Goal: Information Seeking & Learning: Learn about a topic

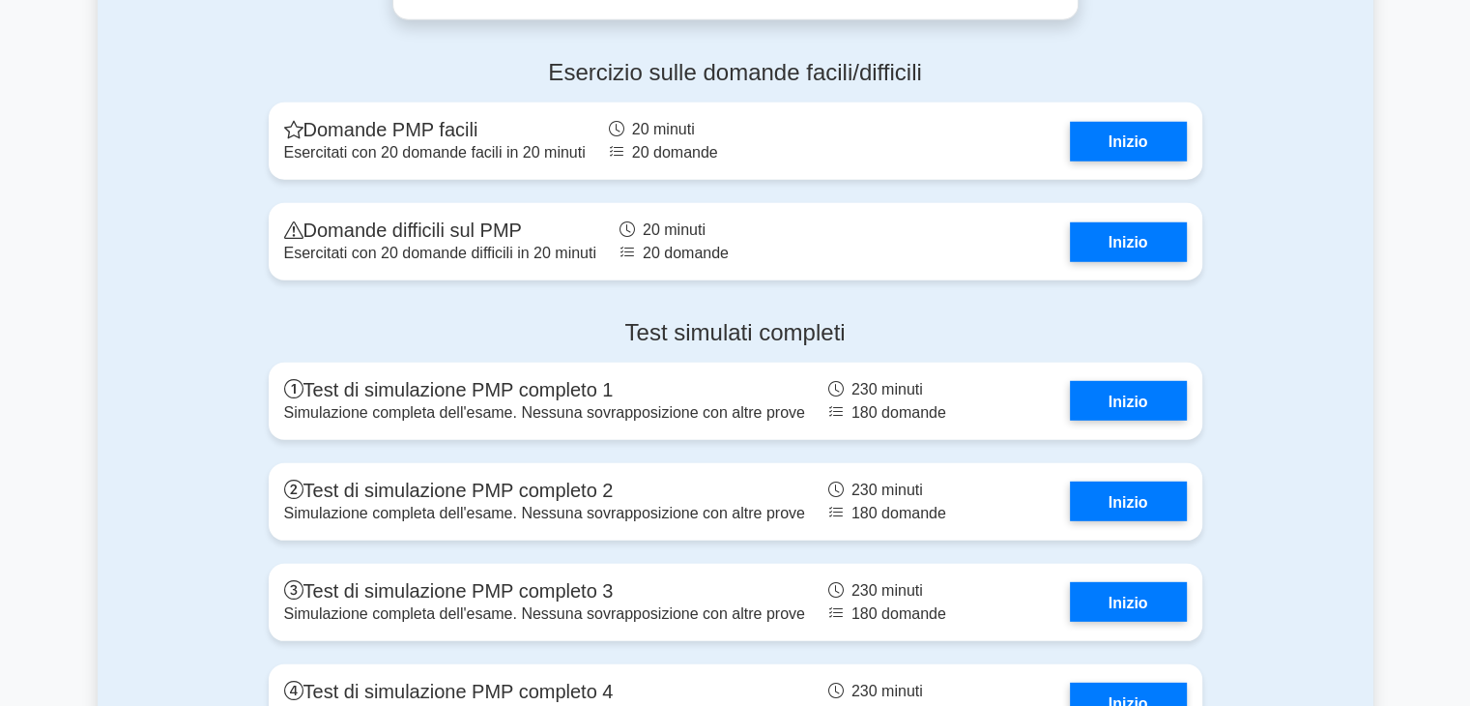
scroll to position [5470, 0]
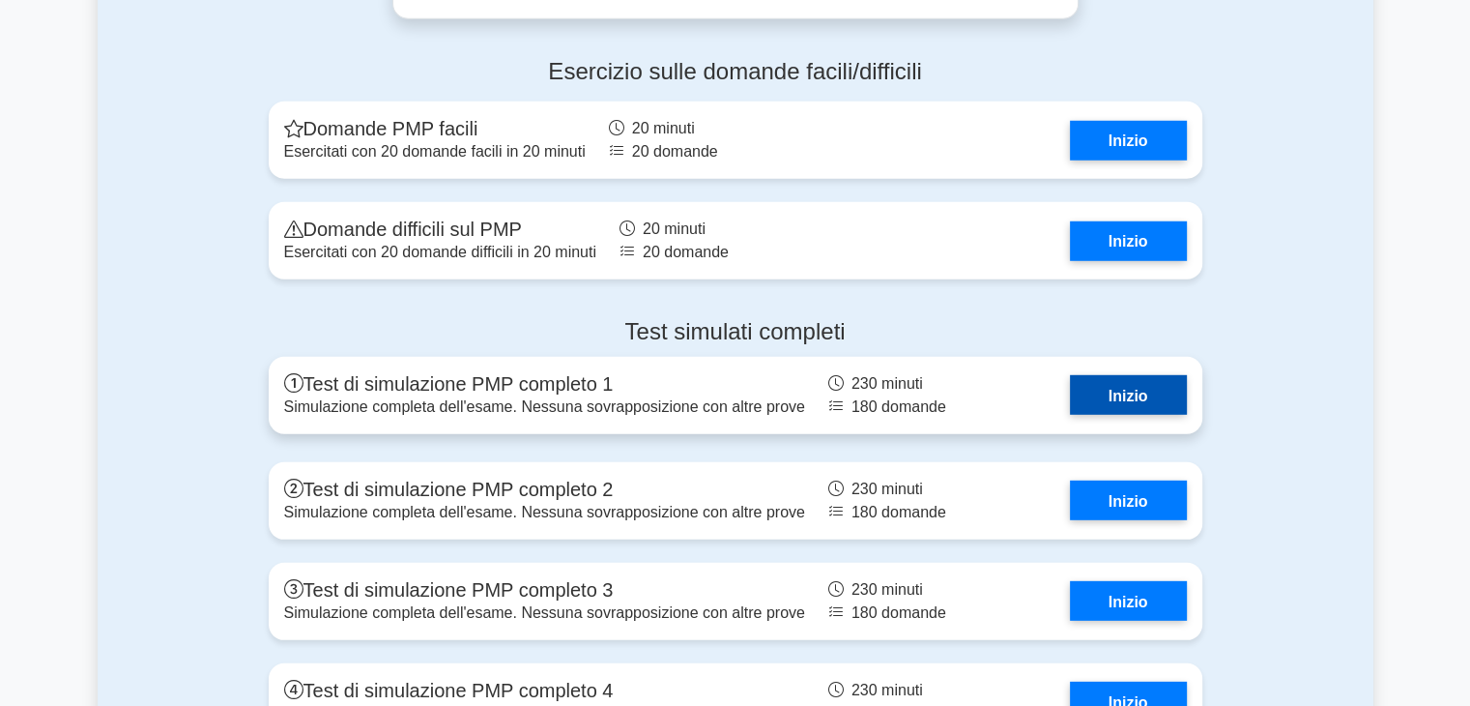
click at [1103, 415] on link "Inizio" at bounding box center [1128, 395] width 117 height 40
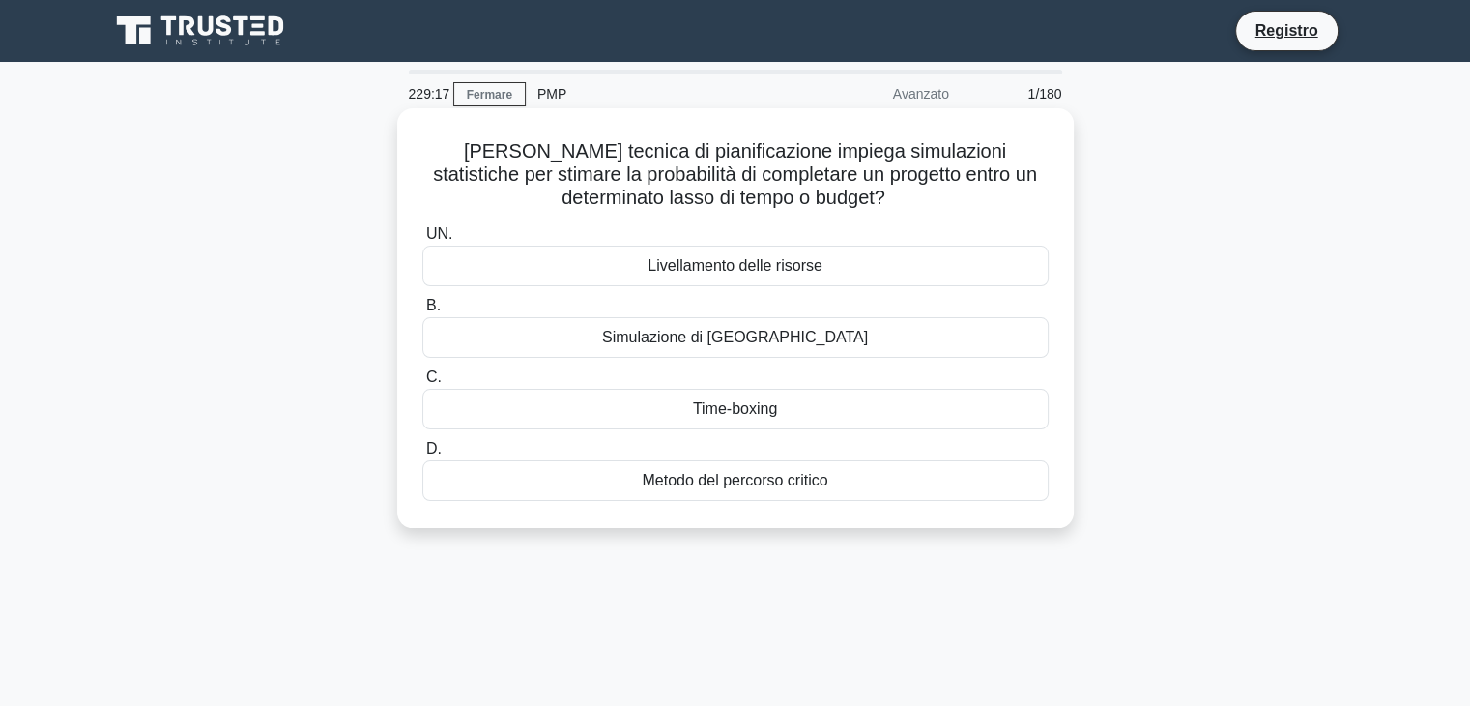
click at [718, 407] on font "Time-boxing" at bounding box center [735, 408] width 84 height 16
click at [422, 384] on input "C. Time-boxing" at bounding box center [422, 377] width 0 height 13
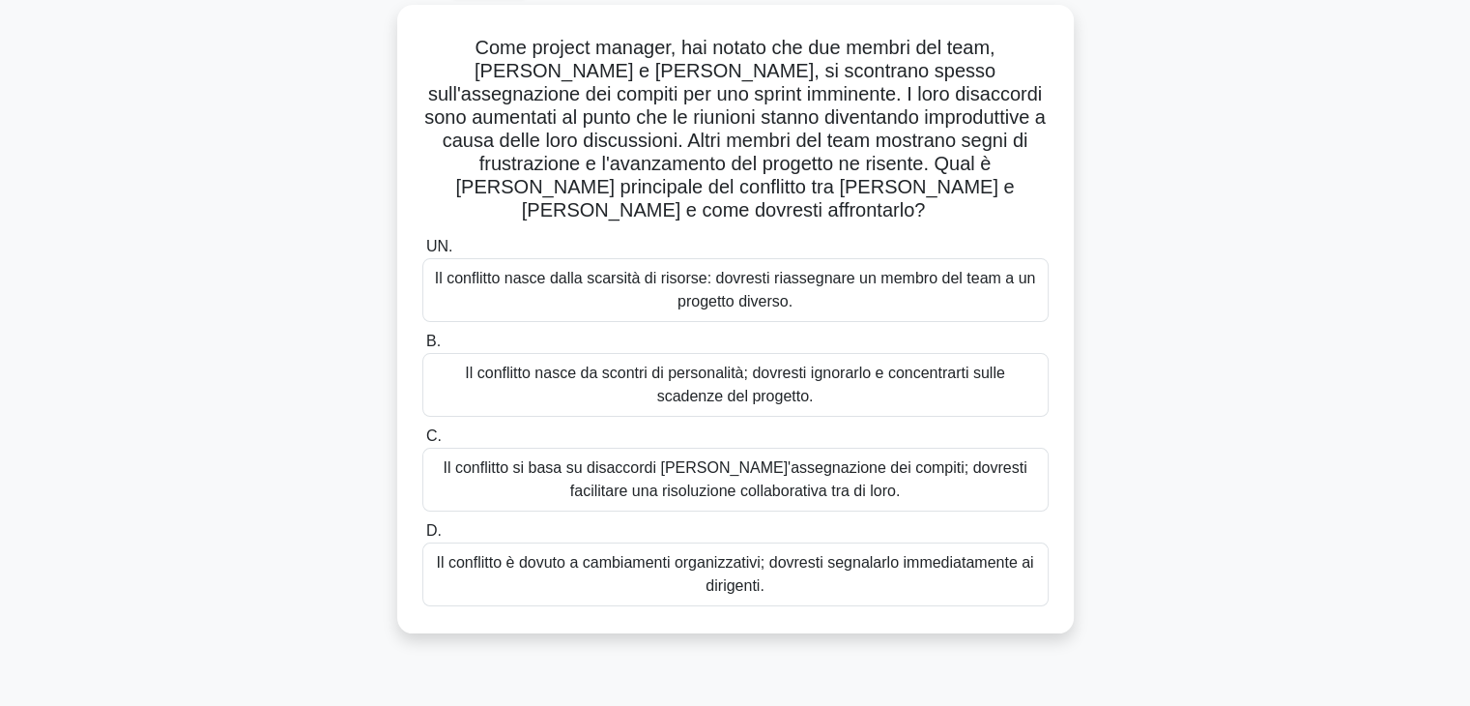
scroll to position [107, 0]
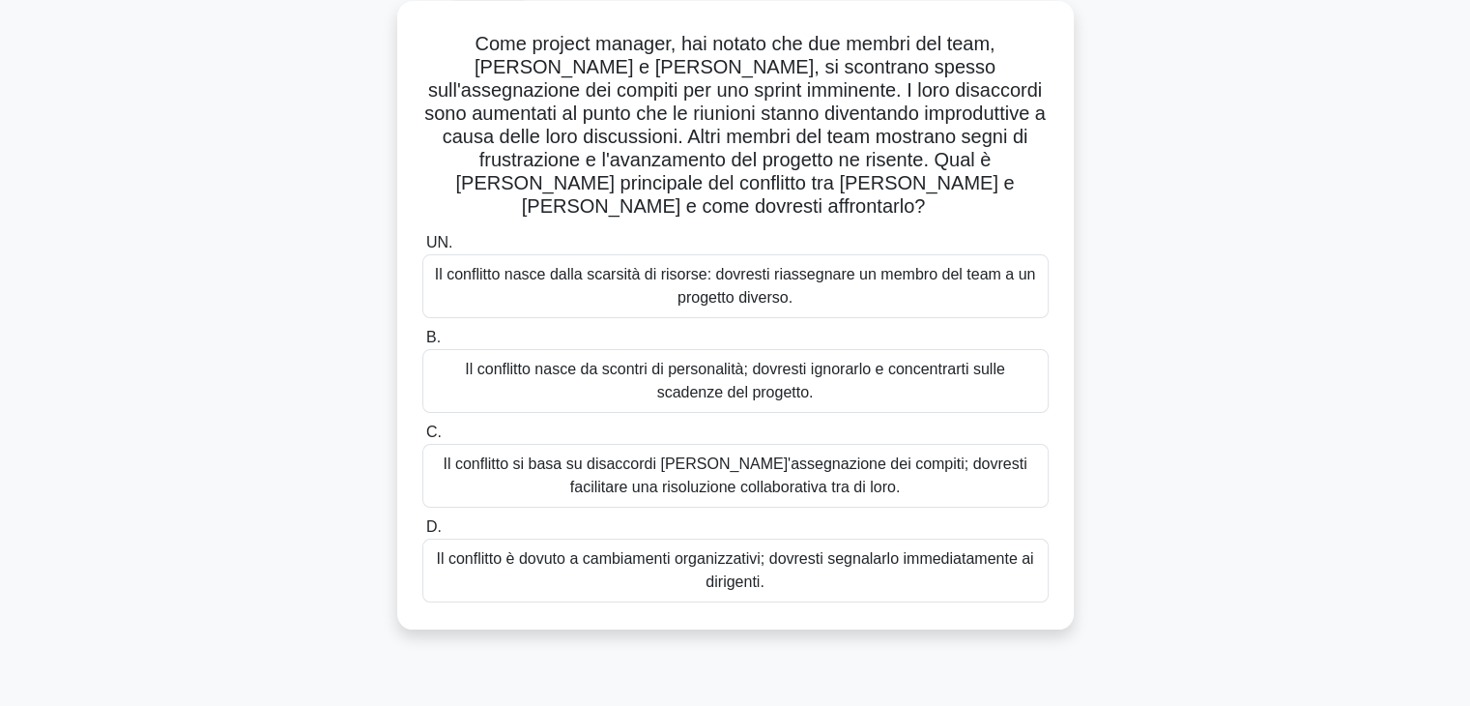
click at [708, 464] on font "Il conflitto si basa su disaccordi nell'assegnazione dei compiti; dovresti faci…" at bounding box center [735, 475] width 584 height 40
click at [422, 439] on input "C. Il conflitto si basa su disaccordi nell'assegnazione dei compiti; dovresti f…" at bounding box center [422, 432] width 0 height 13
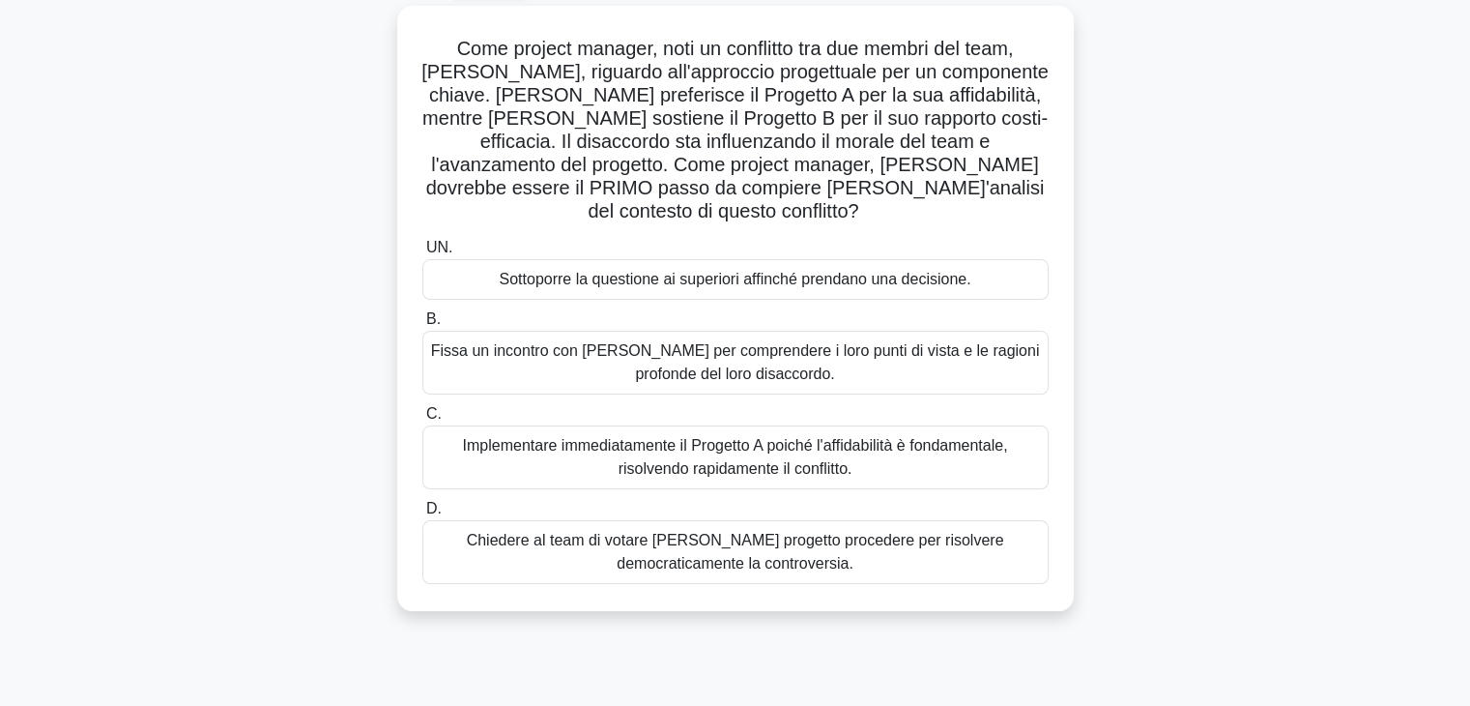
scroll to position [0, 0]
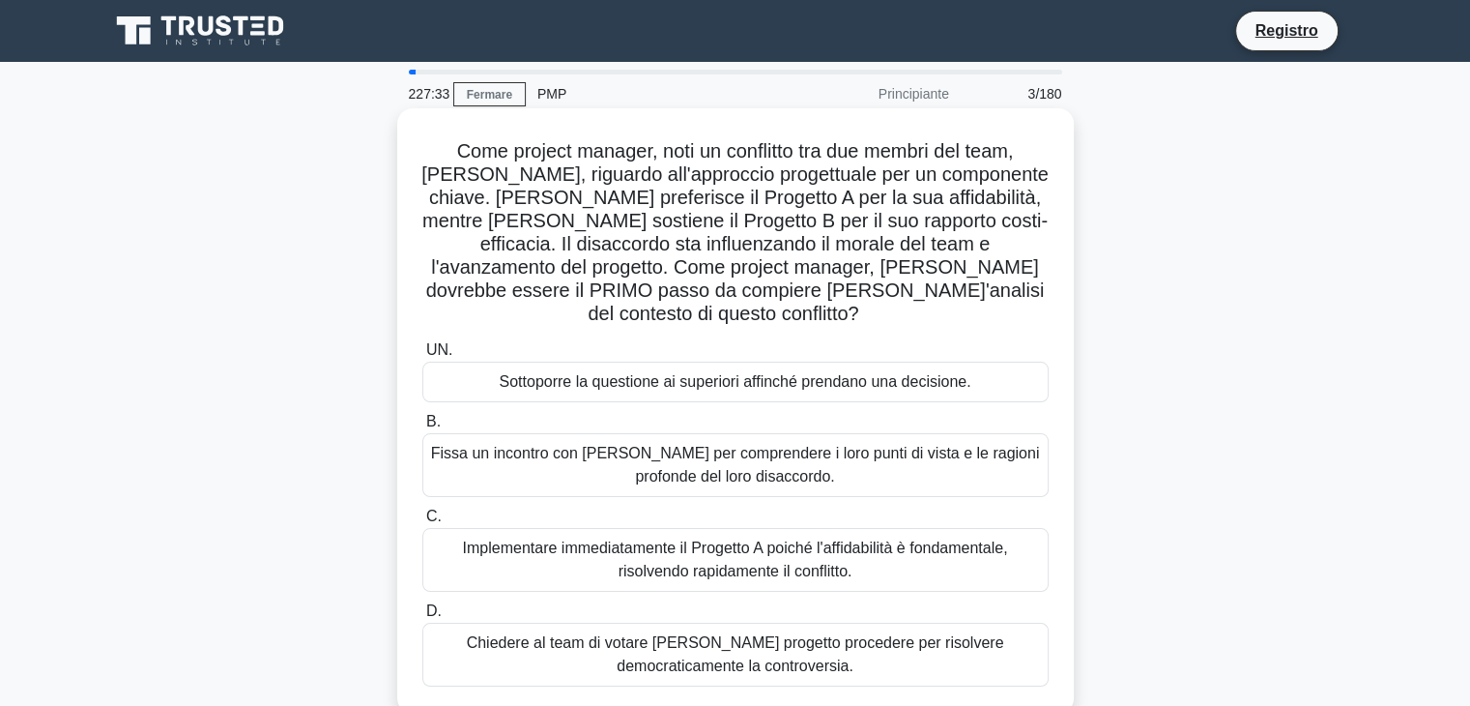
click at [725, 445] on font "Fissa un incontro con Sarah e John per comprendere i loro punti di vista e le r…" at bounding box center [735, 465] width 609 height 40
click at [422, 428] on input "B. Fissa un incontro con Sarah e John per comprendere i loro punti di vista e l…" at bounding box center [422, 422] width 0 height 13
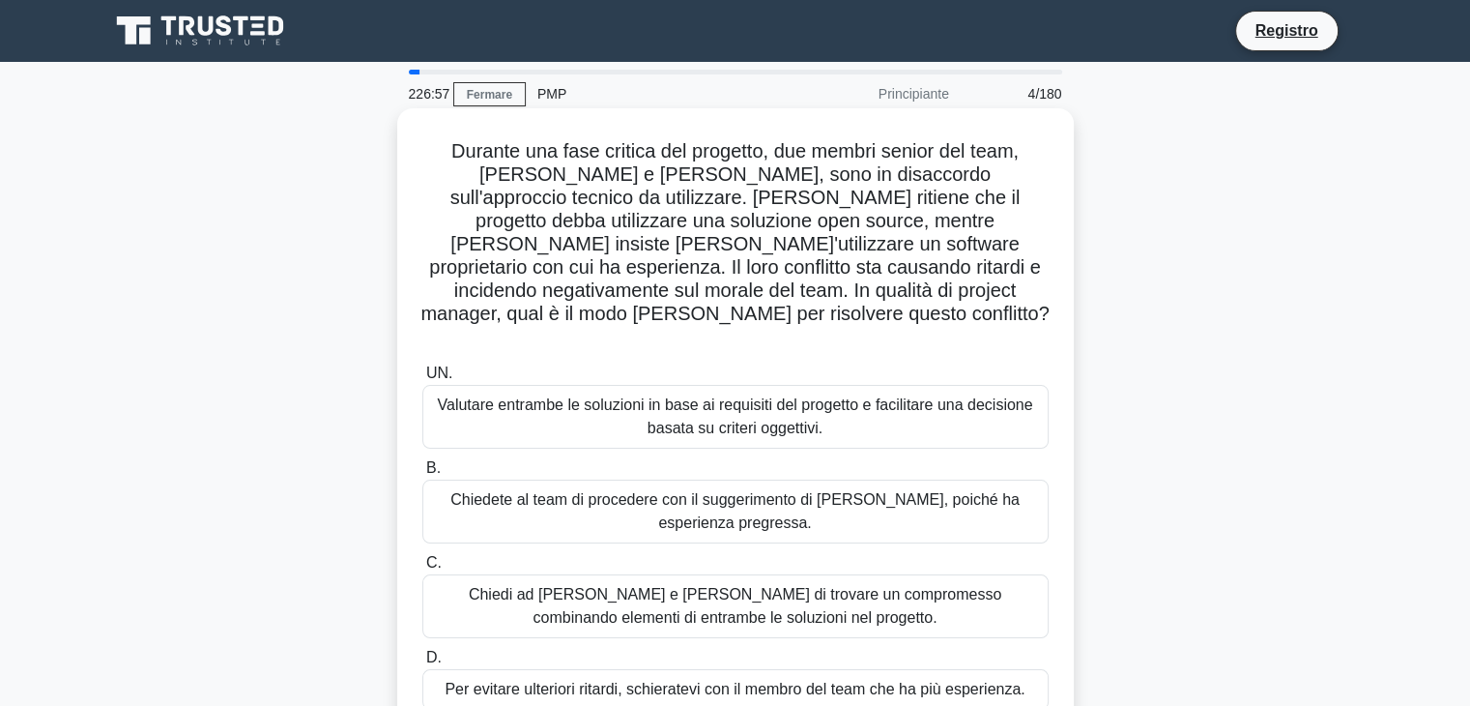
click at [670, 396] on font "Valutare entrambe le soluzioni in base ai requisiti del progetto e facilitare u…" at bounding box center [734, 416] width 595 height 40
click at [422, 378] on input "UN. Valutare entrambe le soluzioni in base ai requisiti del progetto e facilita…" at bounding box center [422, 373] width 0 height 13
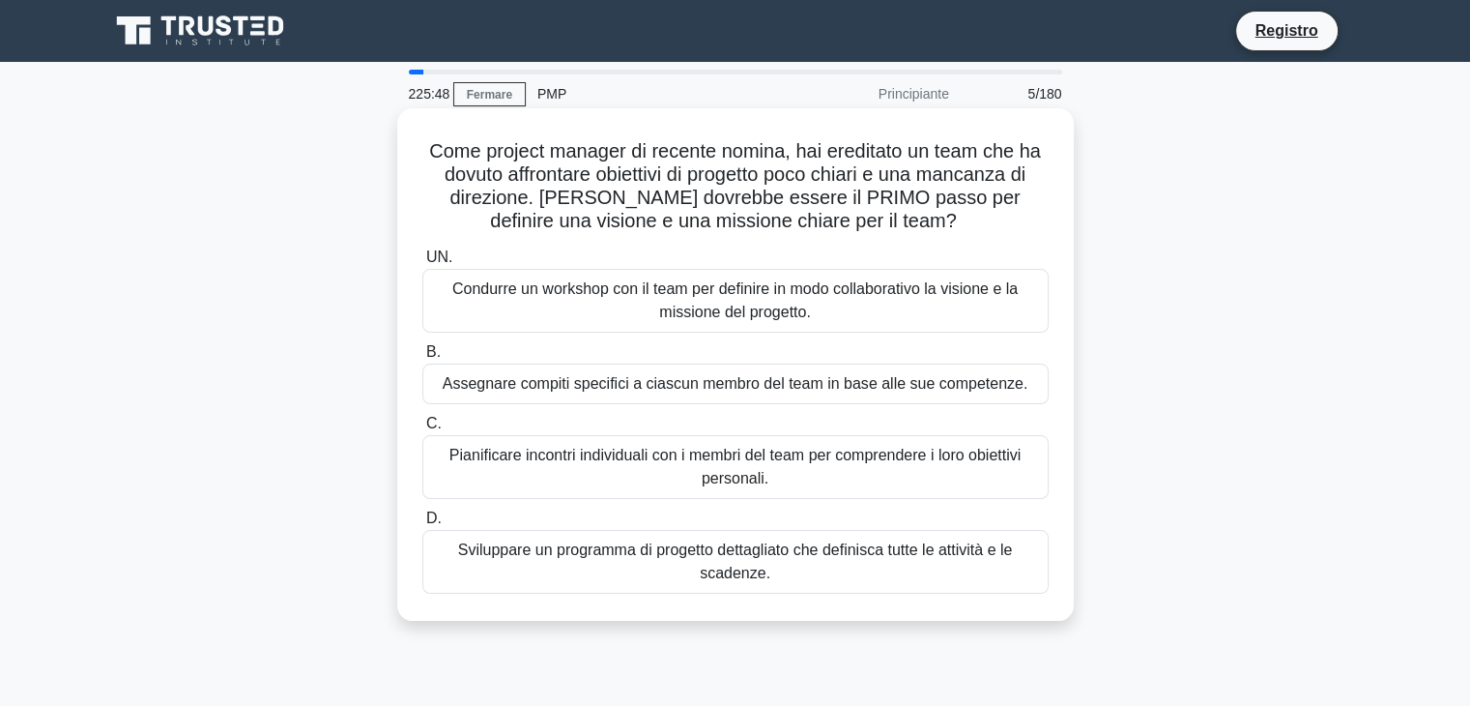
click at [614, 308] on font "Condurre un workshop con il team per definire in modo collaborativo la visione …" at bounding box center [735, 300] width 609 height 46
click at [422, 264] on input "UN. Condurre un workshop con il team per definire in modo collaborativo la visi…" at bounding box center [422, 257] width 0 height 13
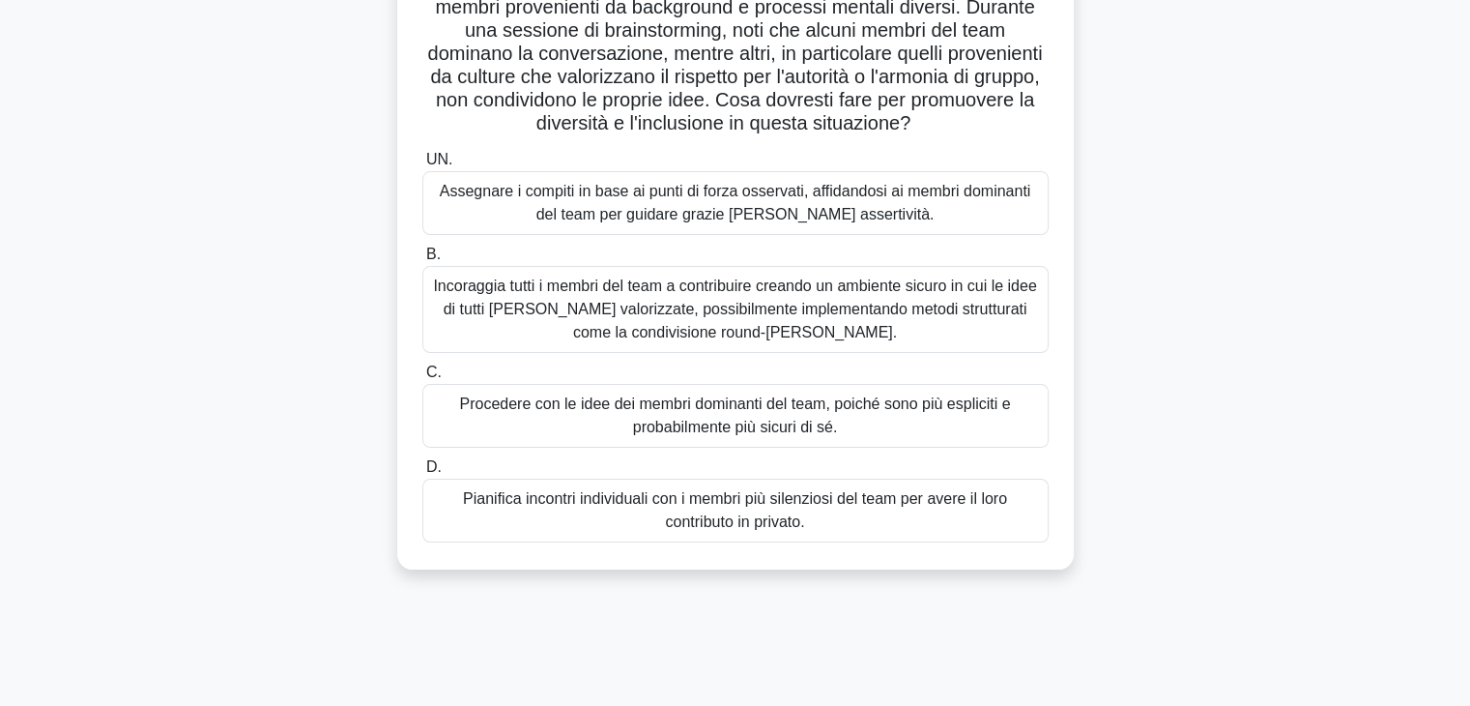
scroll to position [169, 0]
click at [629, 285] on font "Incoraggia tutti i membri del team a contribuire creando un ambiente sicuro in …" at bounding box center [734, 306] width 603 height 63
click at [422, 259] on input "B. Incoraggia tutti i membri del team a contribuire creando un ambiente sicuro …" at bounding box center [422, 252] width 0 height 13
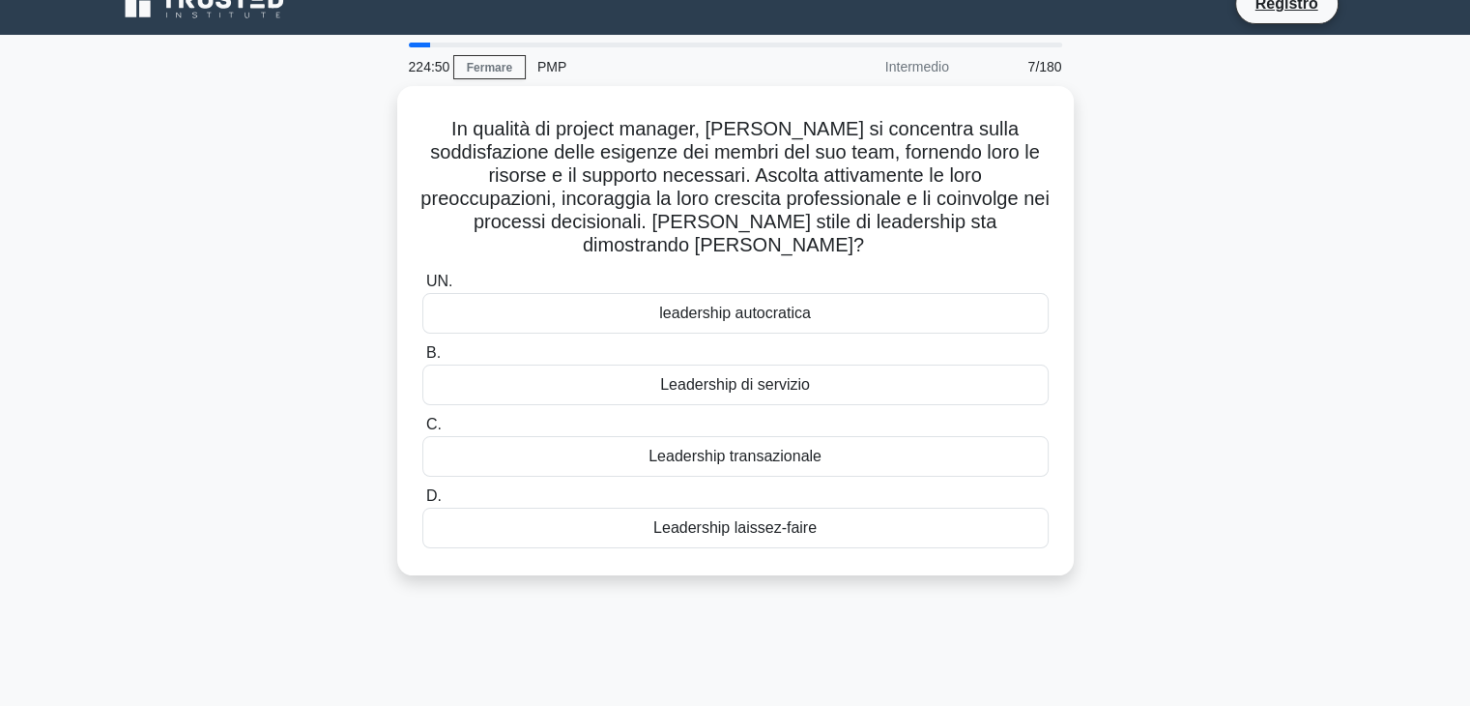
scroll to position [0, 0]
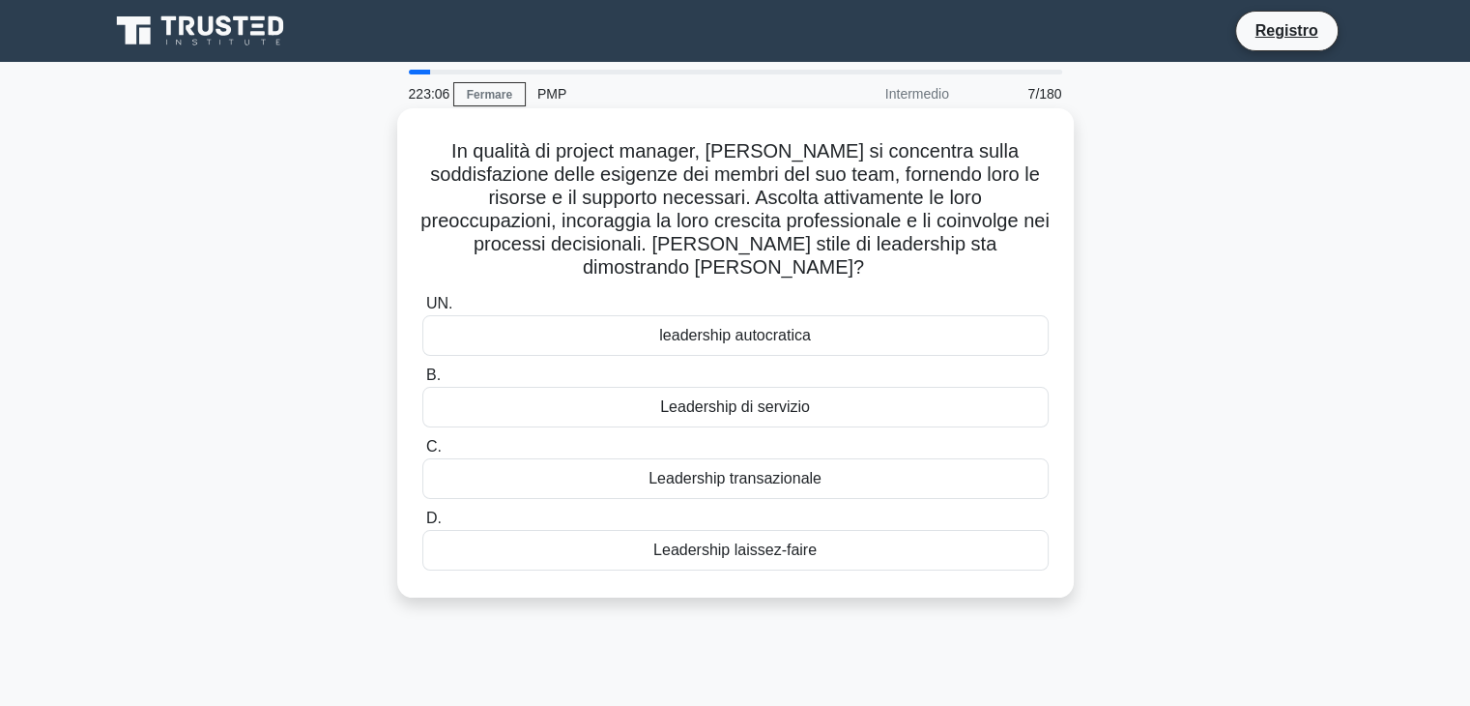
click at [679, 398] on font "Leadership di servizio" at bounding box center [735, 406] width 150 height 16
click at [422, 382] on input "B. Leadership di servizio" at bounding box center [422, 375] width 0 height 13
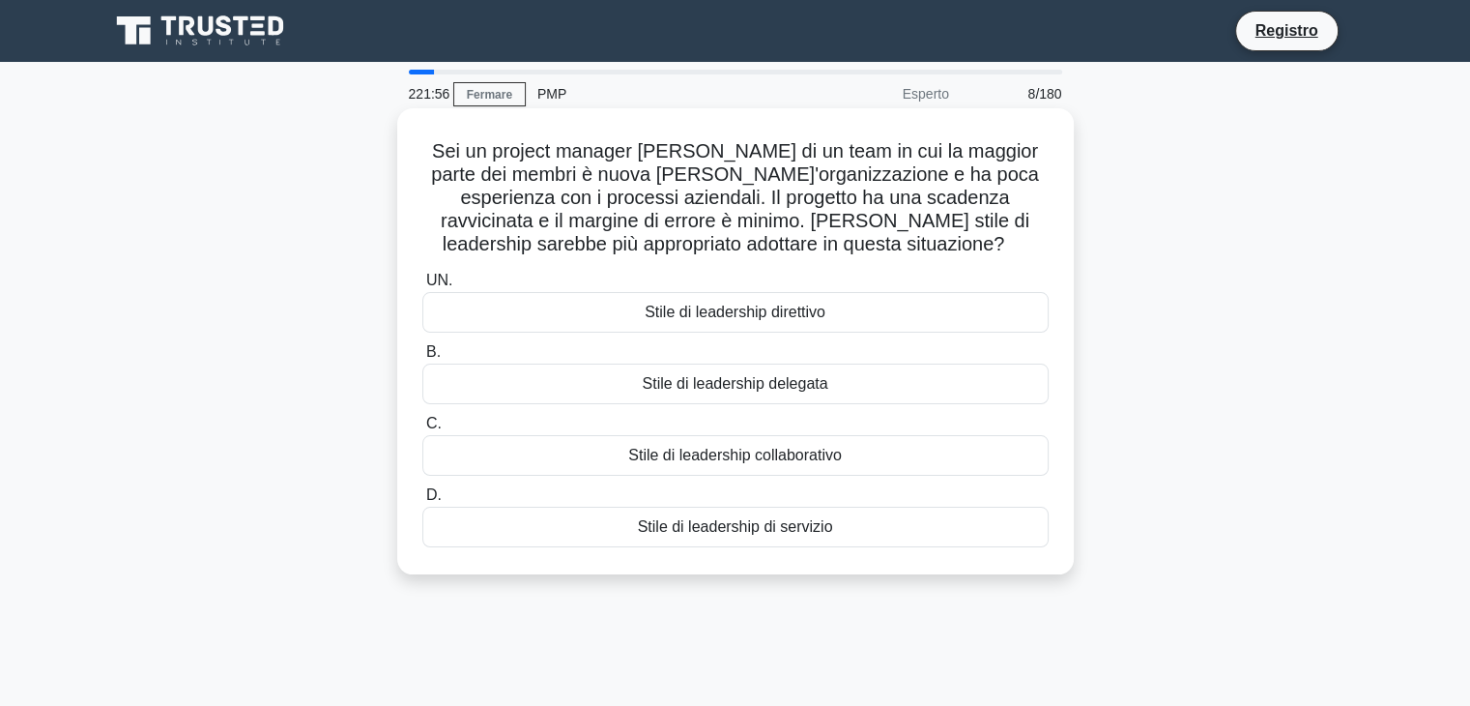
click at [738, 455] on font "Stile di leadership collaborativo" at bounding box center [735, 455] width 214 height 16
click at [422, 430] on input "C. Stile di leadership collaborativo" at bounding box center [422, 424] width 0 height 13
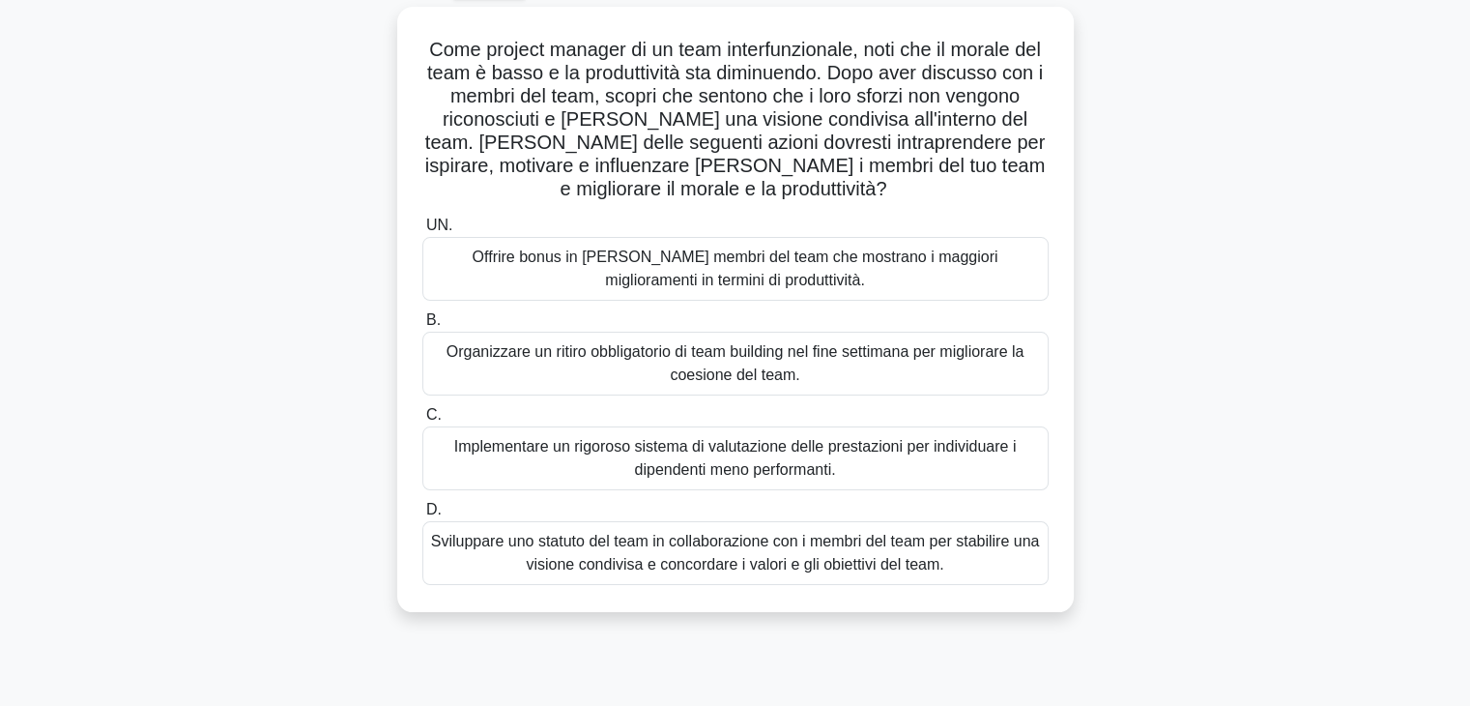
scroll to position [111, 0]
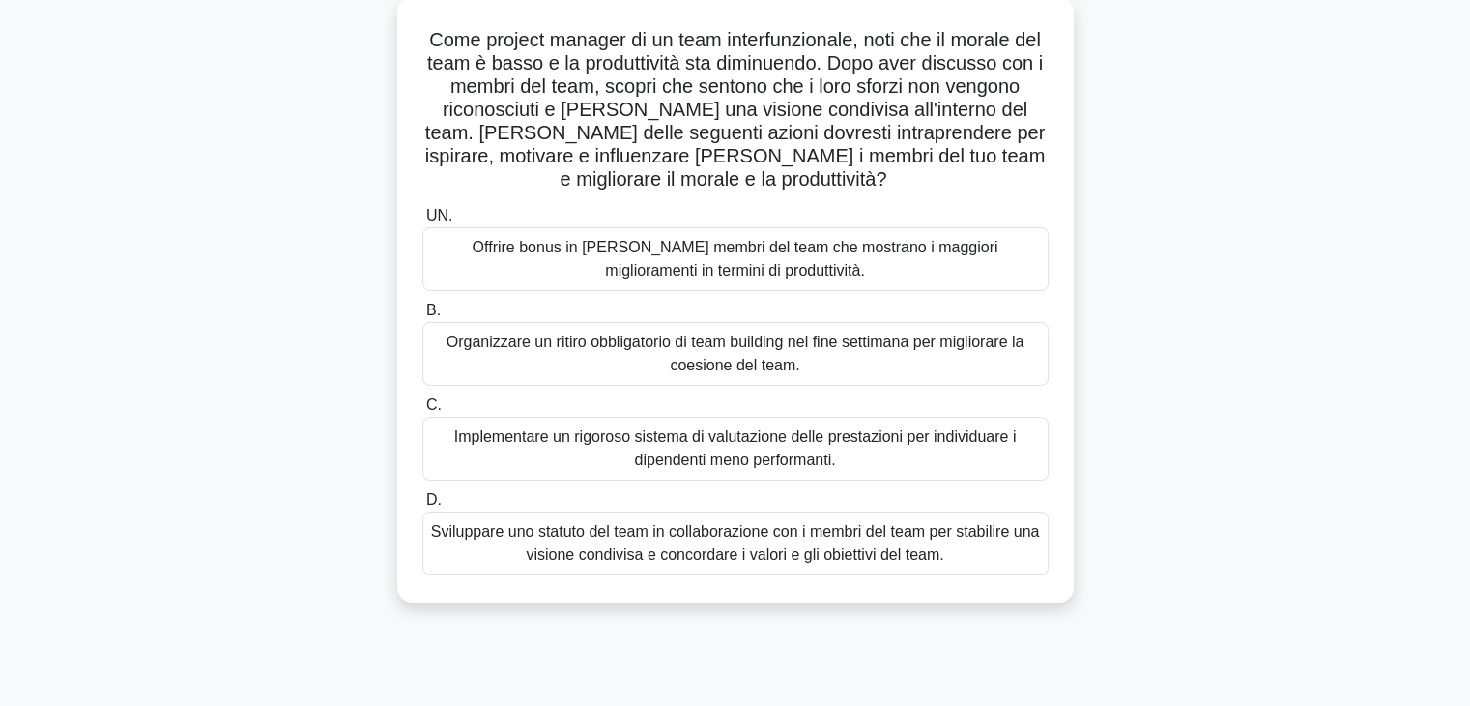
click at [722, 563] on font "Sviluppare uno statuto del team in collaborazione con i membri del team per sta…" at bounding box center [735, 543] width 609 height 40
click at [422, 506] on input "D. Sviluppare uno statuto del team in collaborazione con i membri del team per …" at bounding box center [422, 500] width 0 height 13
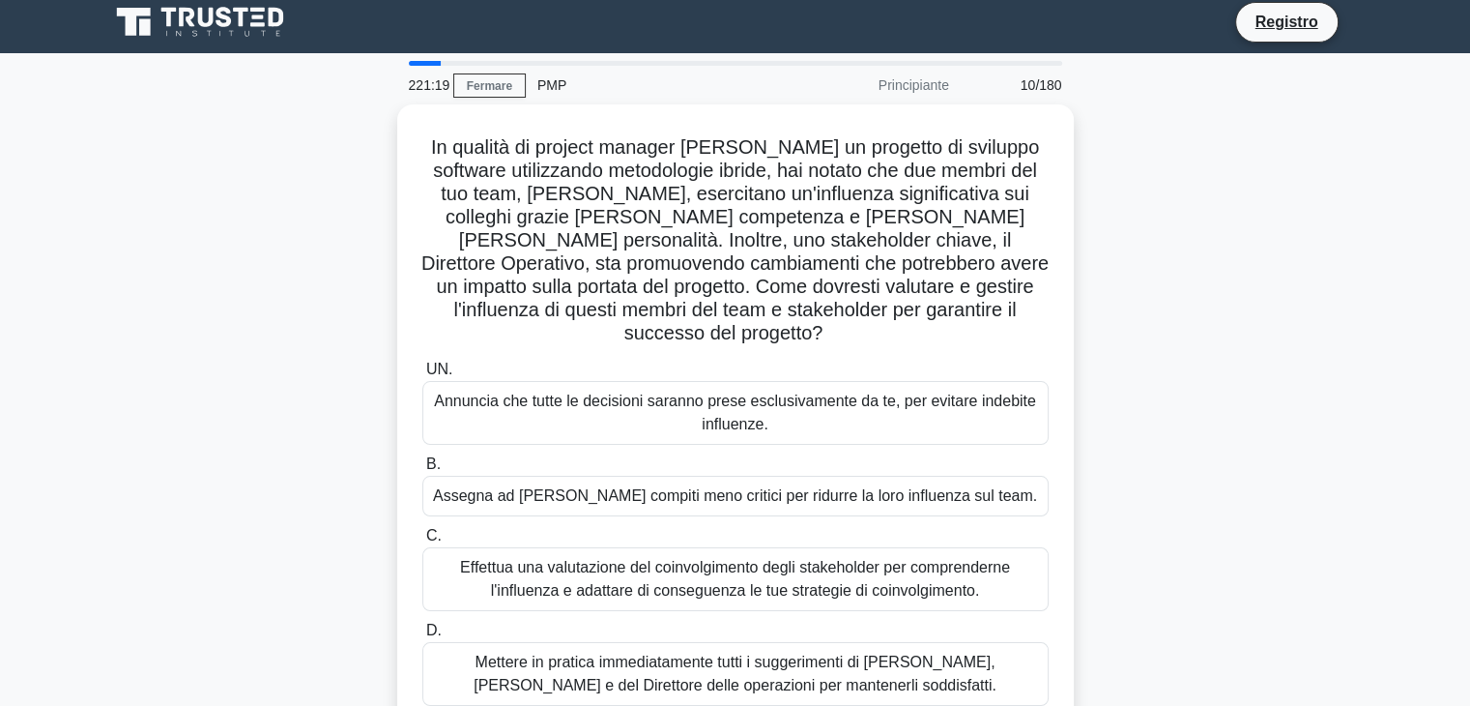
scroll to position [0, 0]
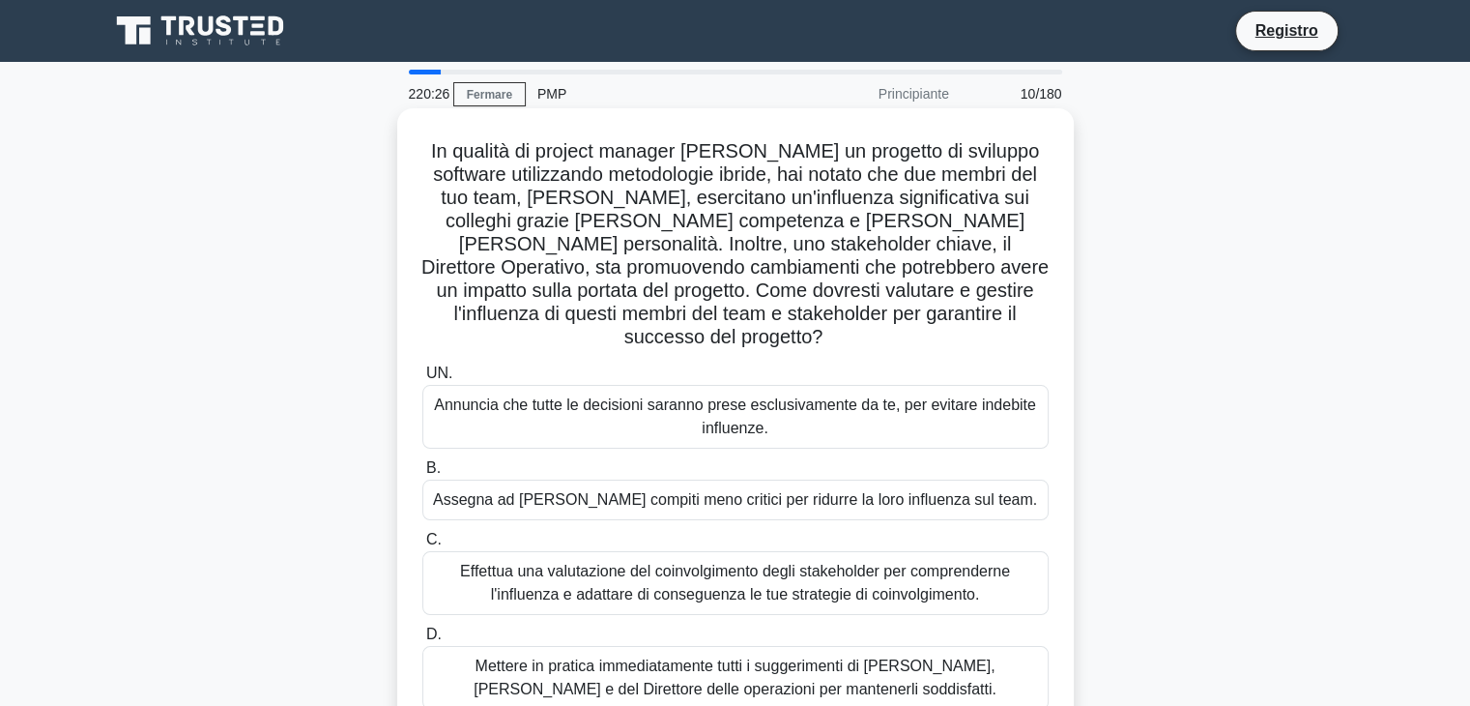
click at [711, 573] on font "Effettua una valutazione del coinvolgimento degli stakeholder per comprenderne …" at bounding box center [735, 583] width 550 height 40
click at [422, 546] on input "C. Effettua una valutazione del coinvolgimento degli stakeholder per comprender…" at bounding box center [422, 540] width 0 height 13
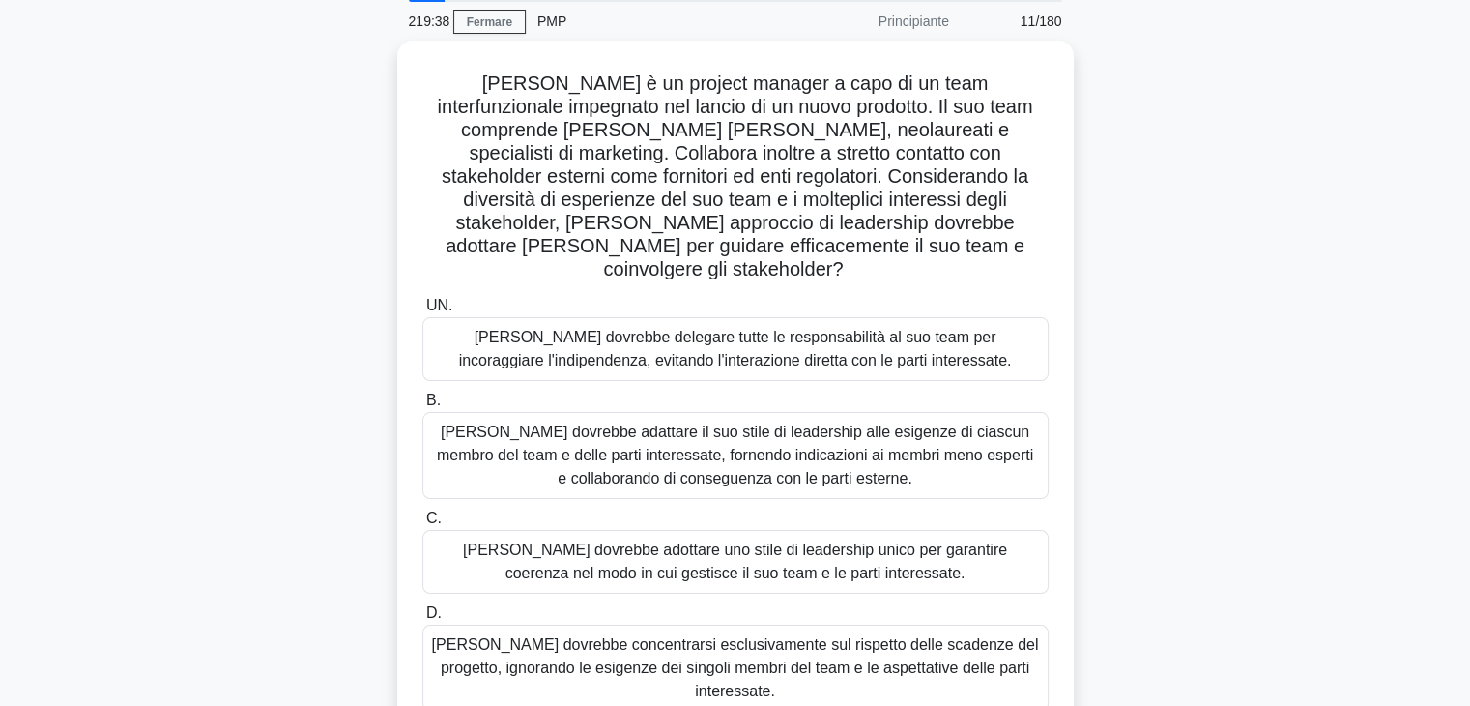
scroll to position [77, 0]
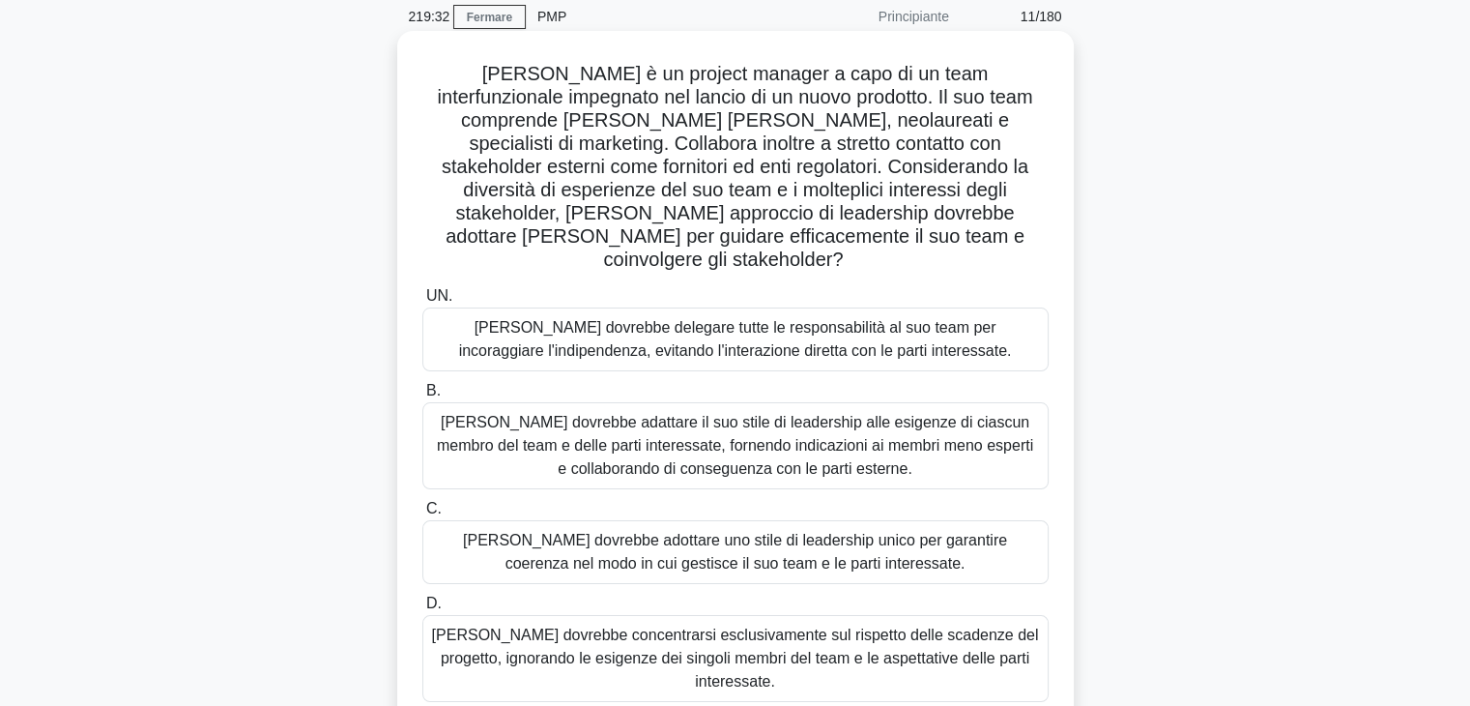
click at [727, 420] on font "John dovrebbe adattare il suo stile di leadership alle esigenze di ciascun memb…" at bounding box center [735, 445] width 596 height 63
click at [422, 397] on input "B. John dovrebbe adattare il suo stile di leadership alle esigenze di ciascun m…" at bounding box center [422, 391] width 0 height 13
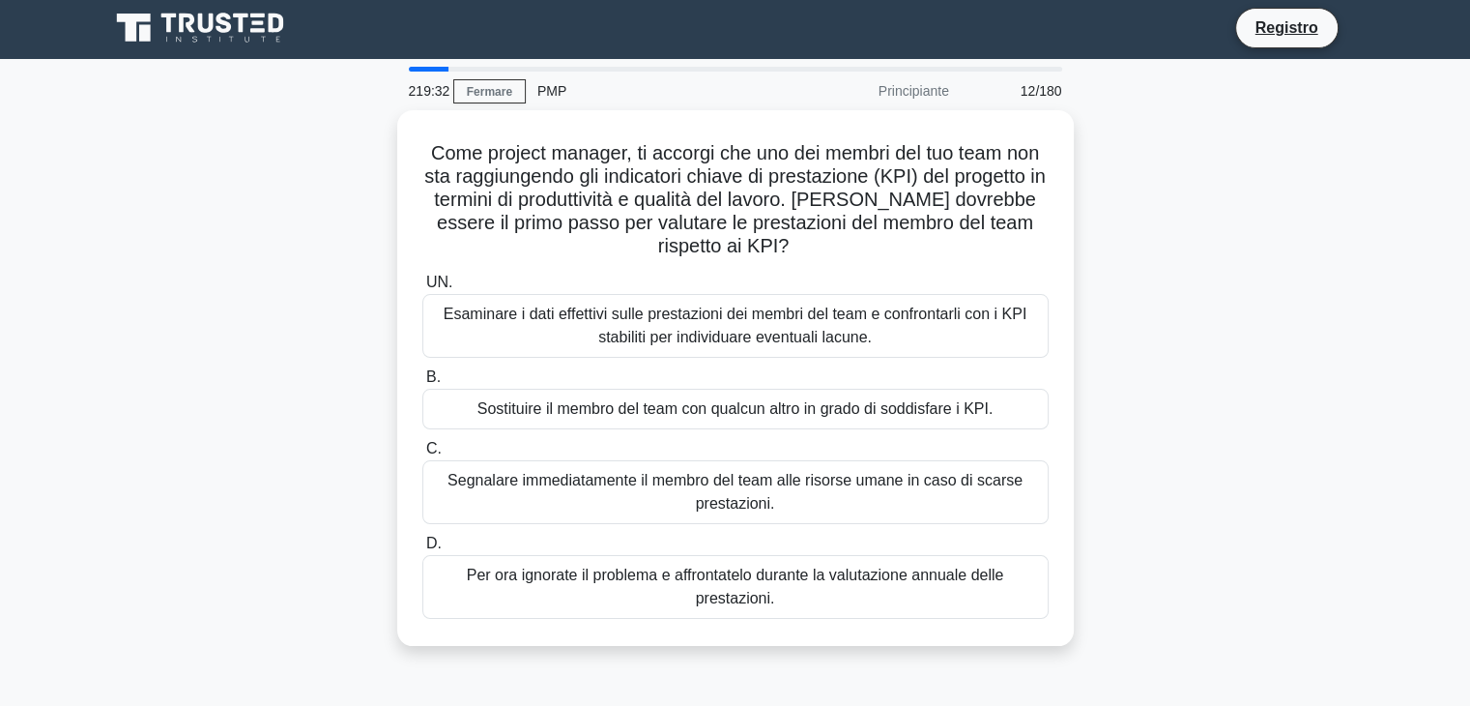
scroll to position [0, 0]
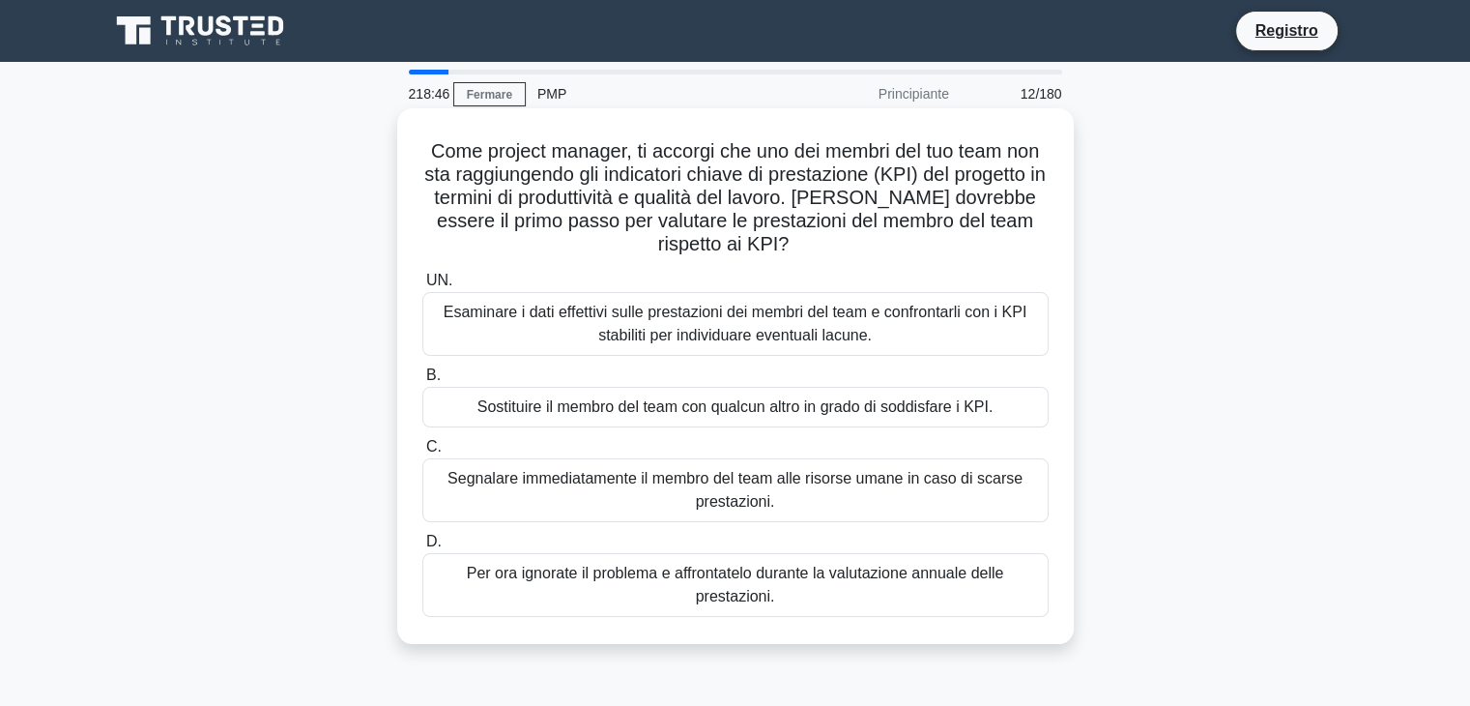
click at [695, 326] on font "Esaminare i dati effettivi sulle prestazioni dei membri del team e confrontarli…" at bounding box center [736, 324] width 584 height 40
click at [422, 287] on input "UN. Esaminare i dati effettivi sulle prestazioni dei membri del team e confront…" at bounding box center [422, 281] width 0 height 13
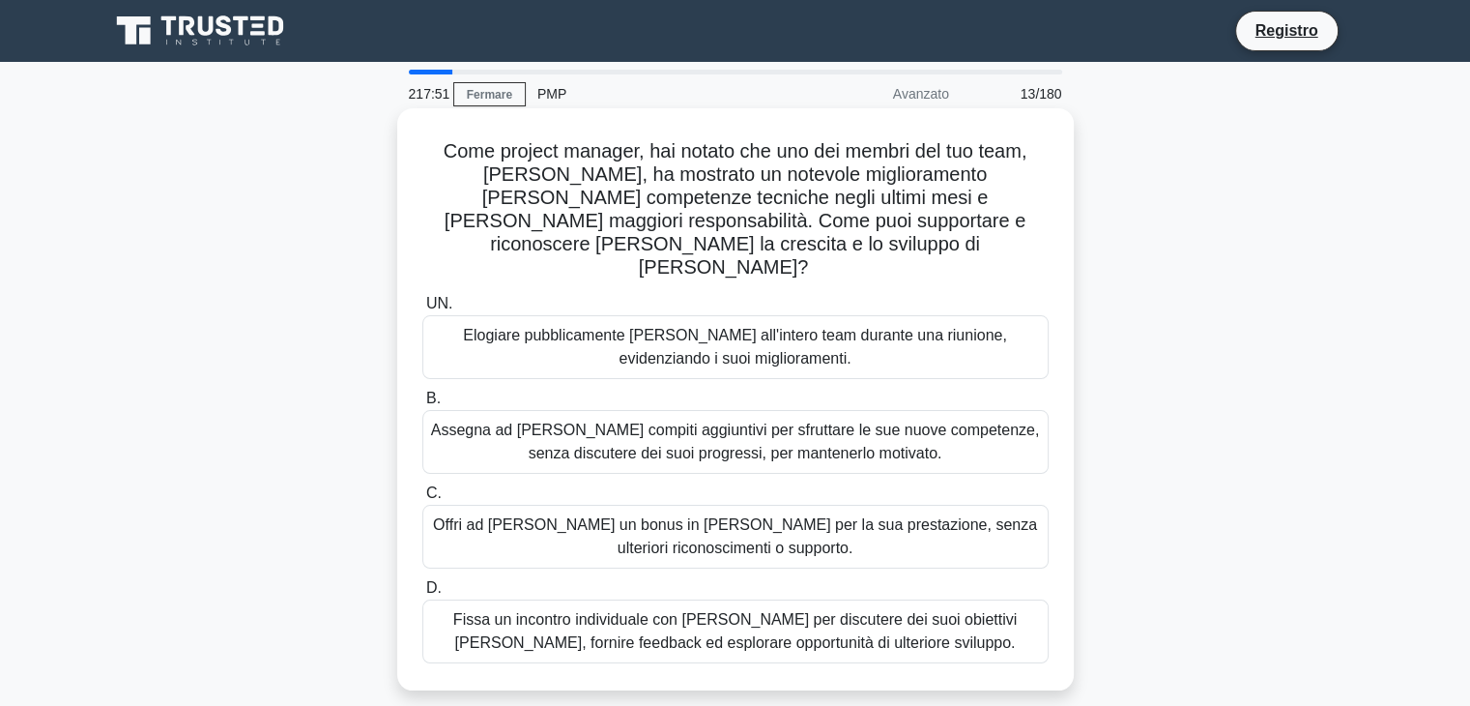
click at [737, 618] on font "Fissa un incontro individuale con Alex per discutere dei suoi obiettivi di carr…" at bounding box center [735, 631] width 564 height 40
click at [422, 594] on input "D. Fissa un incontro individuale con Alex per discutere dei suoi obiettivi di c…" at bounding box center [422, 588] width 0 height 13
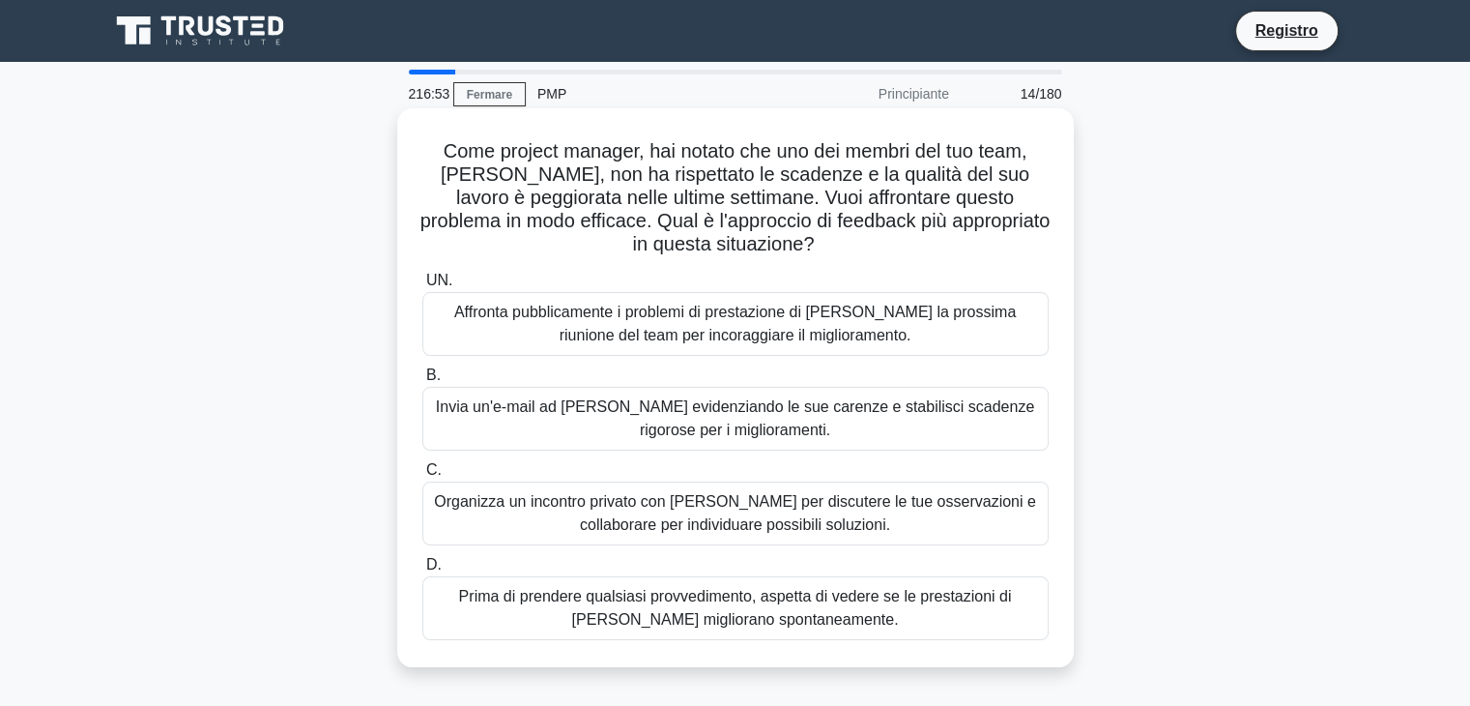
click at [747, 525] on font "Organizza un incontro privato con Alex per discutere le tue osservazioni e coll…" at bounding box center [735, 513] width 602 height 40
click at [422, 477] on input "C. Organizza un incontro privato con Alex per discutere le tue osservazioni e c…" at bounding box center [422, 470] width 0 height 13
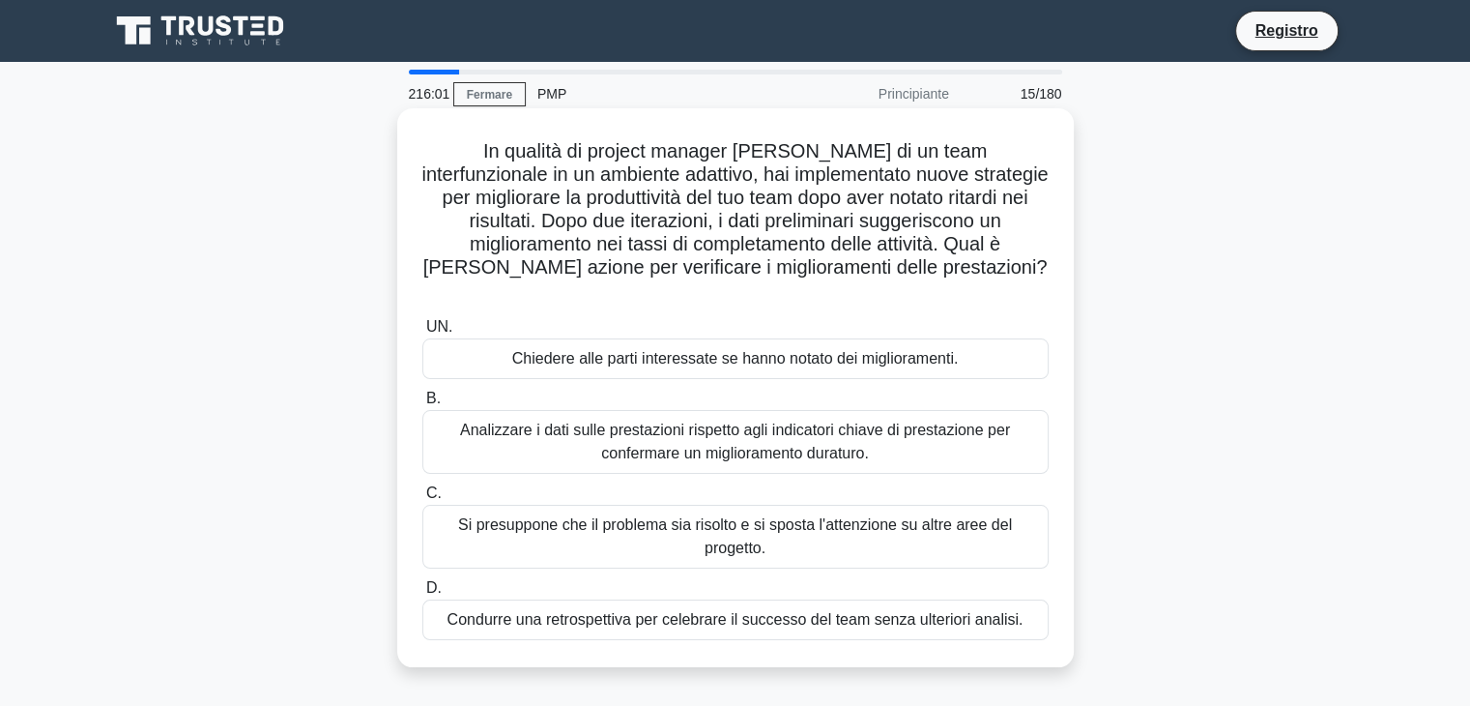
click at [742, 421] on font "Analizzare i dati sulle prestazioni rispetto agli indicatori chiave di prestazi…" at bounding box center [735, 441] width 550 height 40
click at [422, 405] on input "B. Analizzare i dati sulle prestazioni rispetto agli indicatori chiave di prest…" at bounding box center [422, 398] width 0 height 13
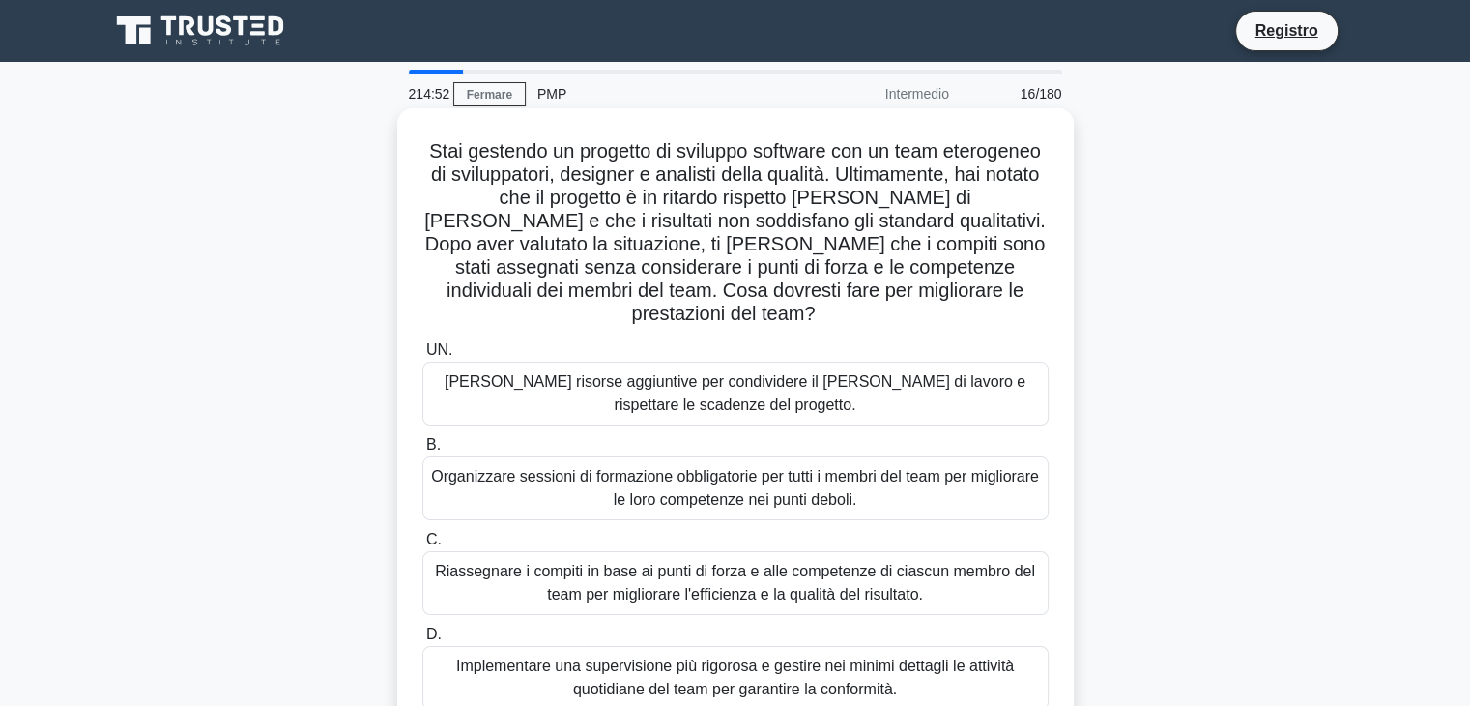
click at [736, 675] on font "Implementare una supervisione più rigorosa e gestire nei minimi dettagli le att…" at bounding box center [735, 677] width 558 height 40
click at [422, 641] on input "D. Implementare una supervisione più rigorosa e gestire nei minimi dettagli le …" at bounding box center [422, 634] width 0 height 13
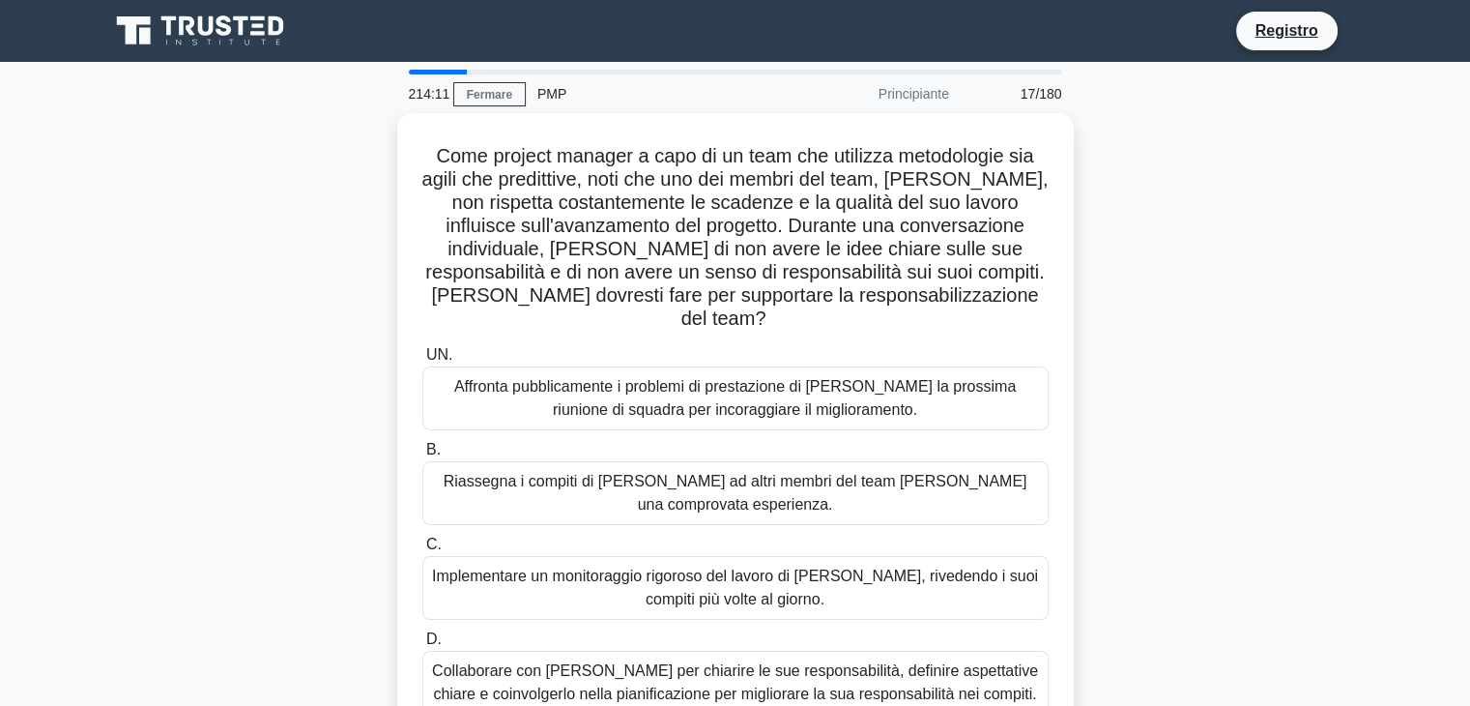
click at [736, 675] on font "Collaborare con Alex per chiarire le sue responsabilità, definire aspettative c…" at bounding box center [735, 682] width 606 height 40
click at [422, 646] on input "D. Collaborare con Alex per chiarire le sue responsabilità, definire aspettativ…" at bounding box center [422, 639] width 0 height 13
click at [736, 675] on div "214:11 Fermare PMP Principiante 17/180 Come project manager a capo di un team c…" at bounding box center [736, 553] width 1276 height 967
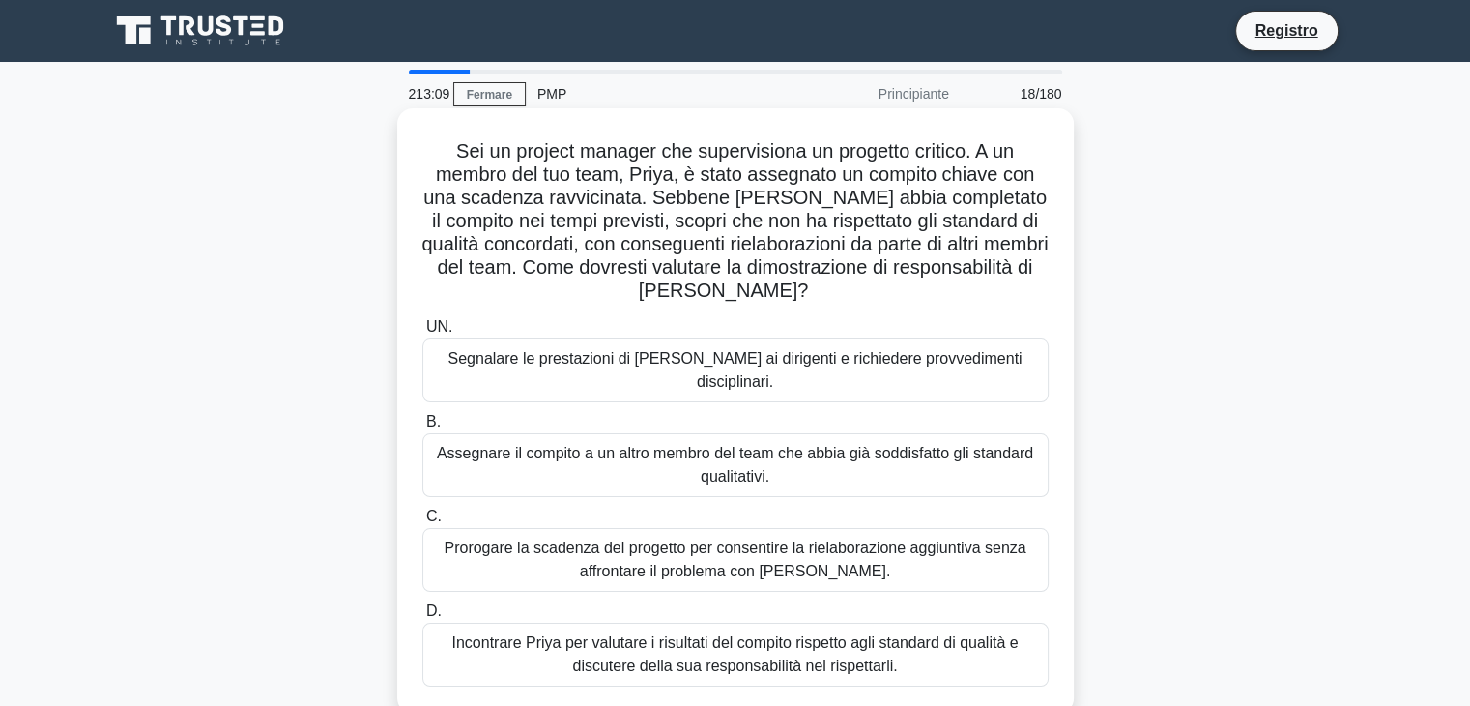
click at [754, 634] on font "Incontrare Priya per valutare i risultati del compito rispetto agli standard di…" at bounding box center [734, 654] width 566 height 40
click at [422, 618] on input "D. Incontrare Priya per valutare i risultati del compito rispetto agli standard…" at bounding box center [422, 611] width 0 height 13
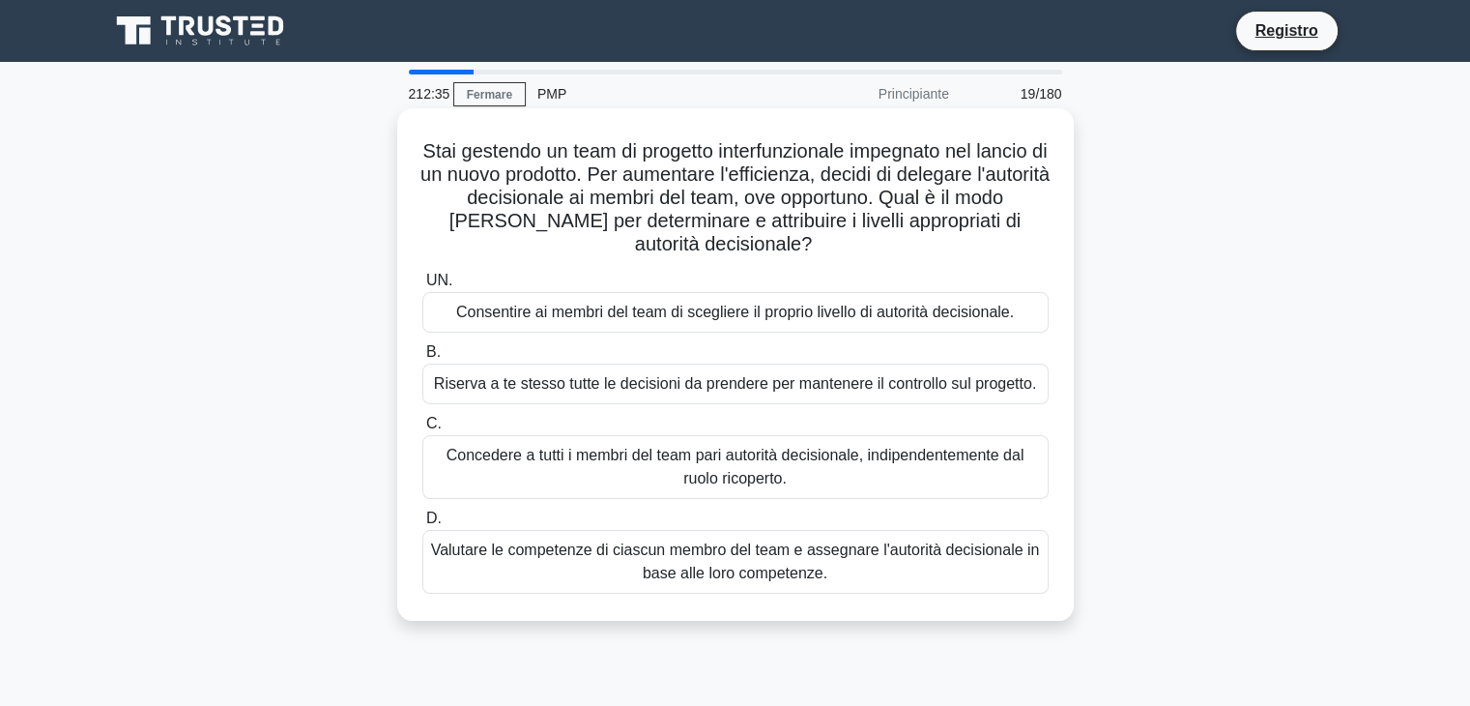
click at [754, 572] on font "Valutare le competenze di ciascun membro del team e assegnare l'autorità decisi…" at bounding box center [735, 561] width 609 height 40
click at [422, 525] on input "D. Valutare le competenze di ciascun membro del team e assegnare l'autorità dec…" at bounding box center [422, 518] width 0 height 13
